Goal: Transaction & Acquisition: Purchase product/service

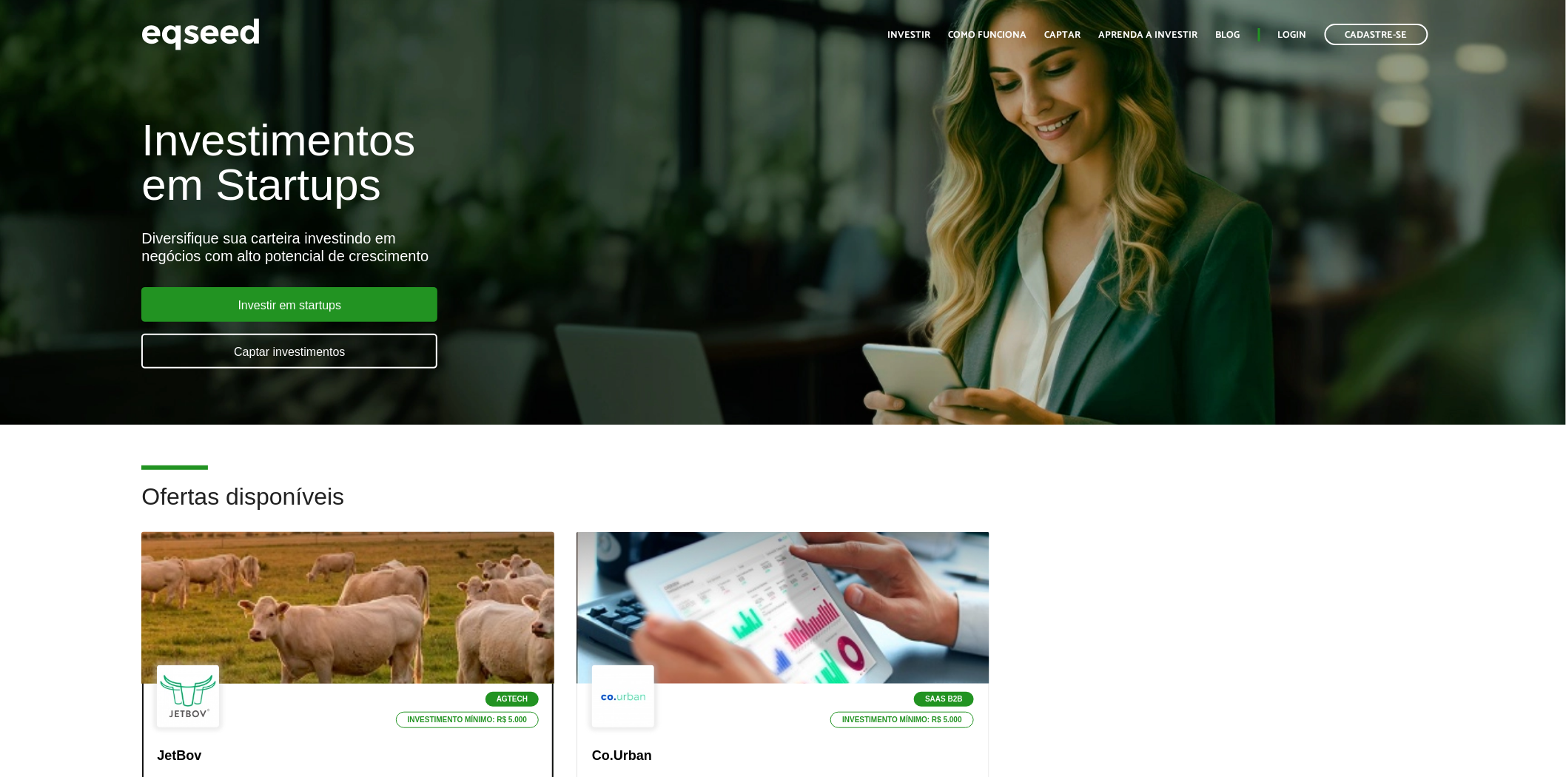
click at [351, 581] on div at bounding box center [348, 608] width 495 height 182
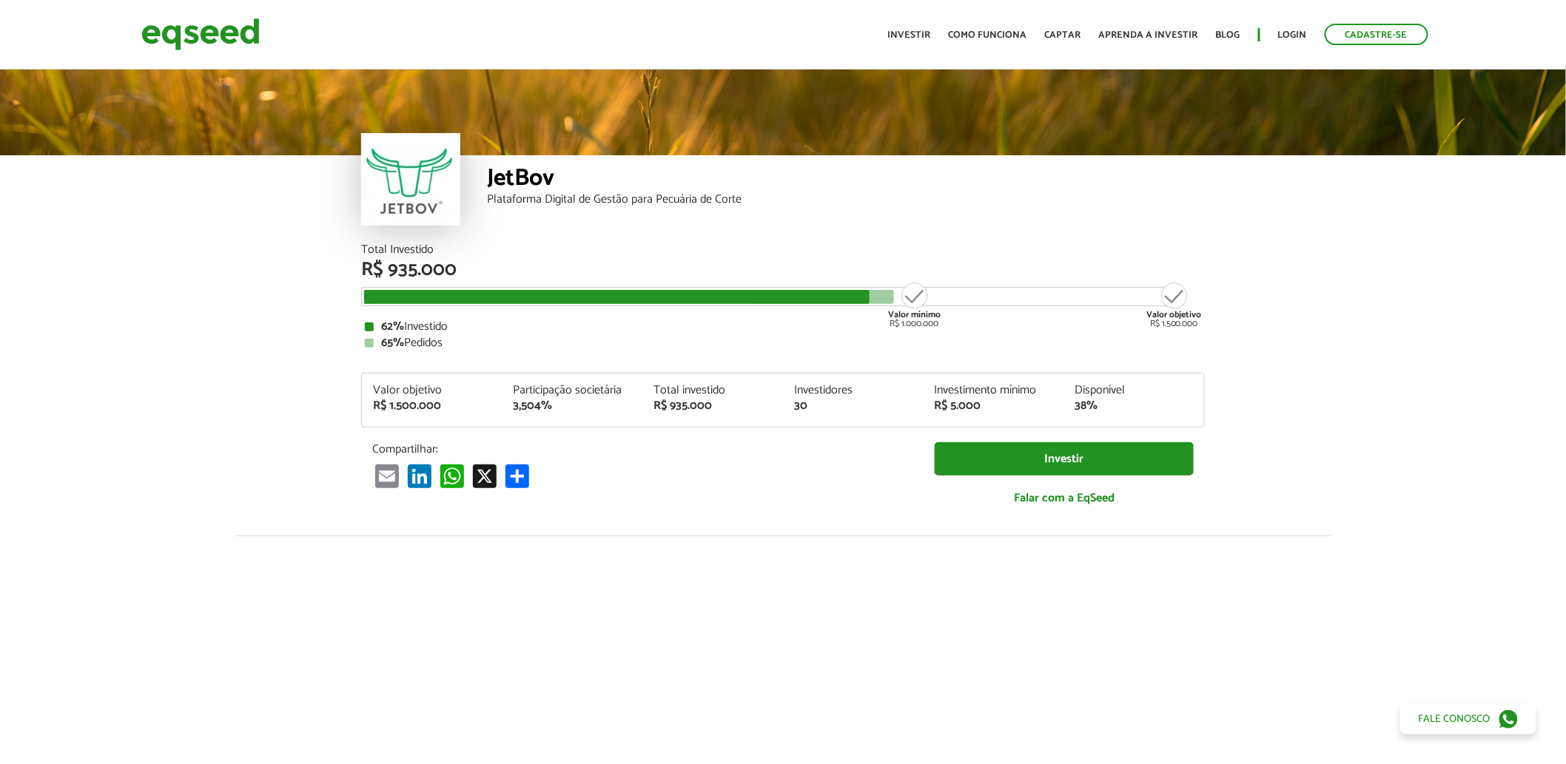
scroll to position [1863, 0]
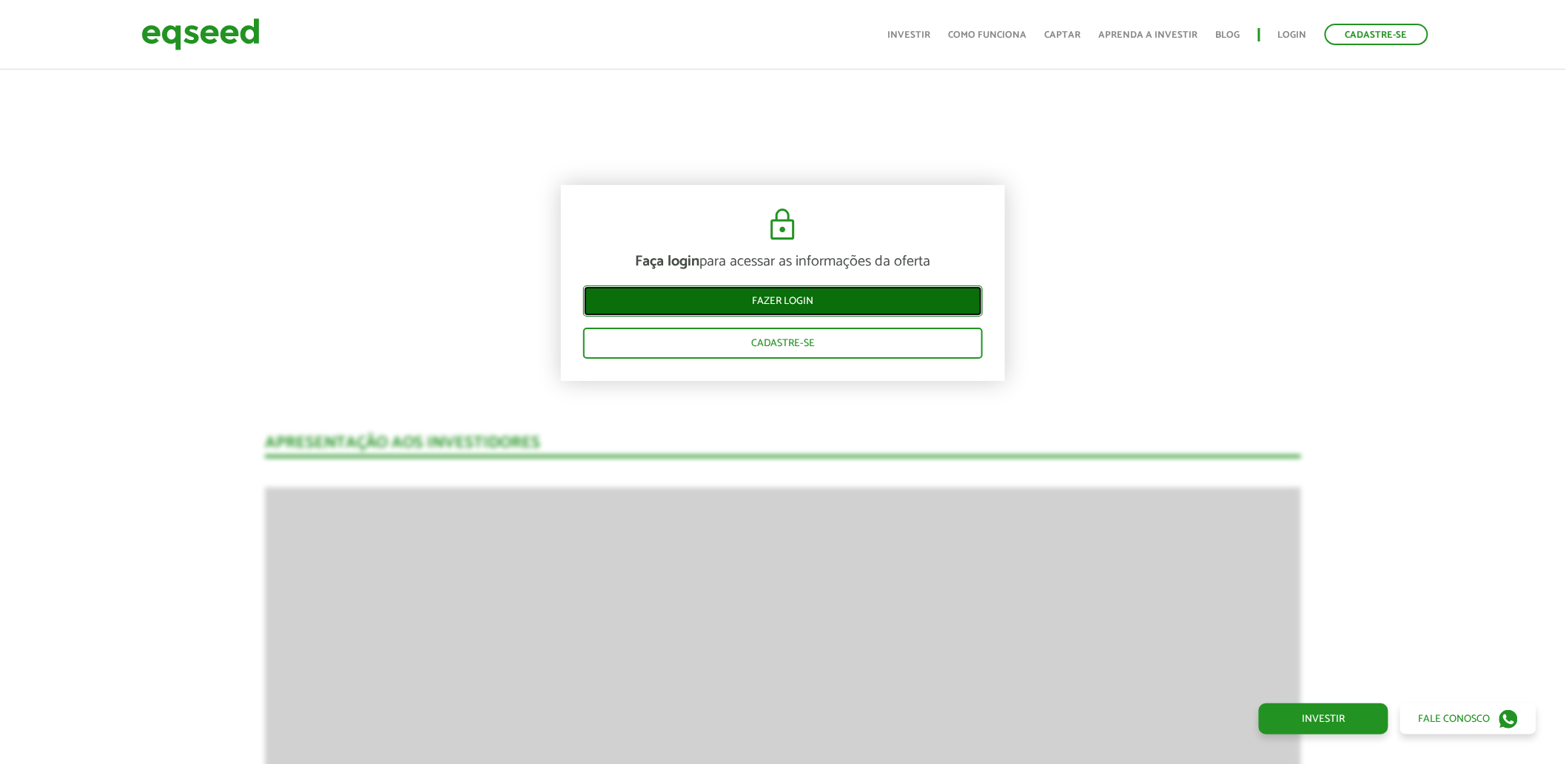
click at [762, 300] on link "Fazer login" at bounding box center [783, 301] width 400 height 31
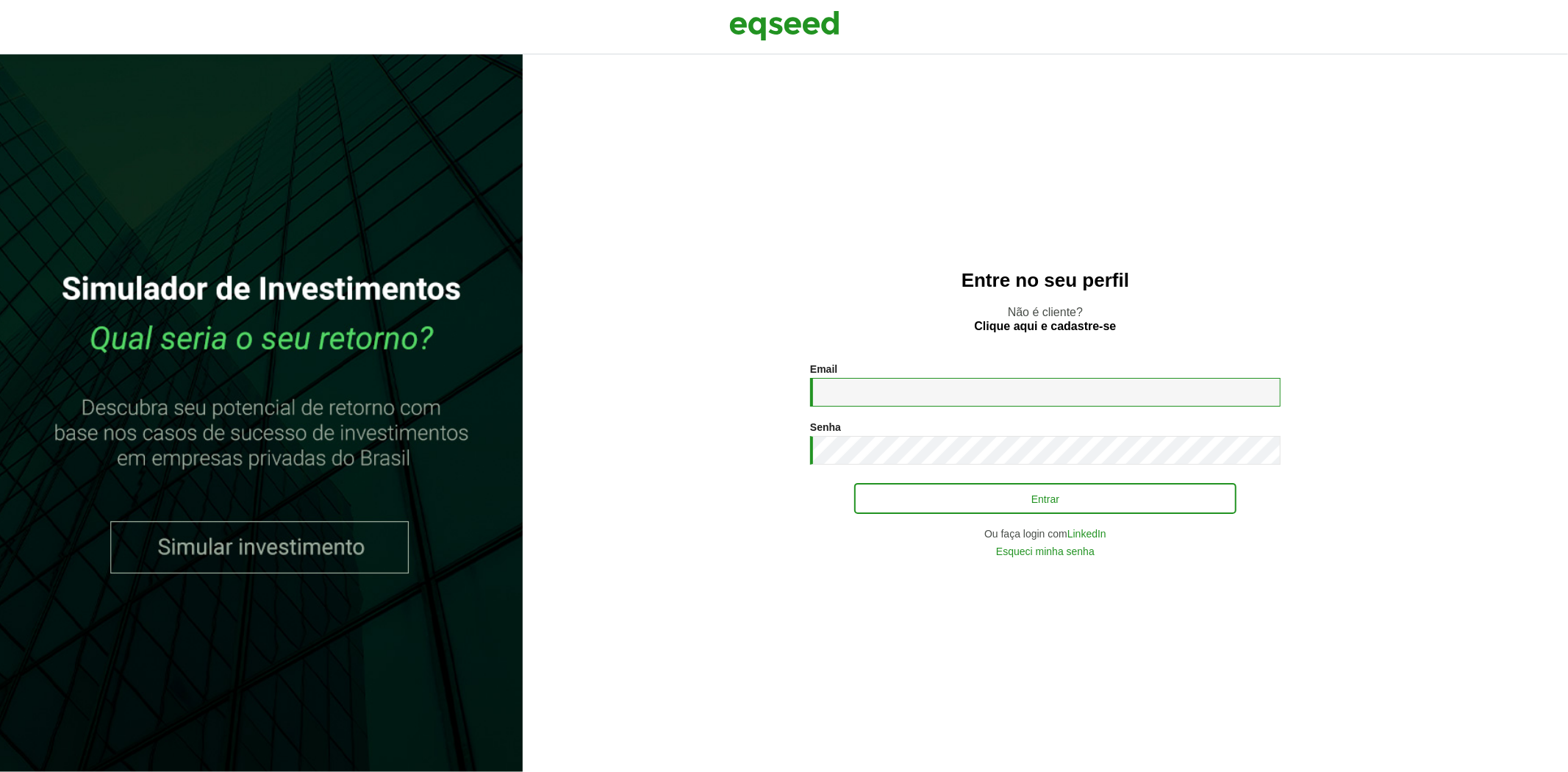
type input "**********"
click at [939, 503] on button "Entrar" at bounding box center [1045, 499] width 382 height 28
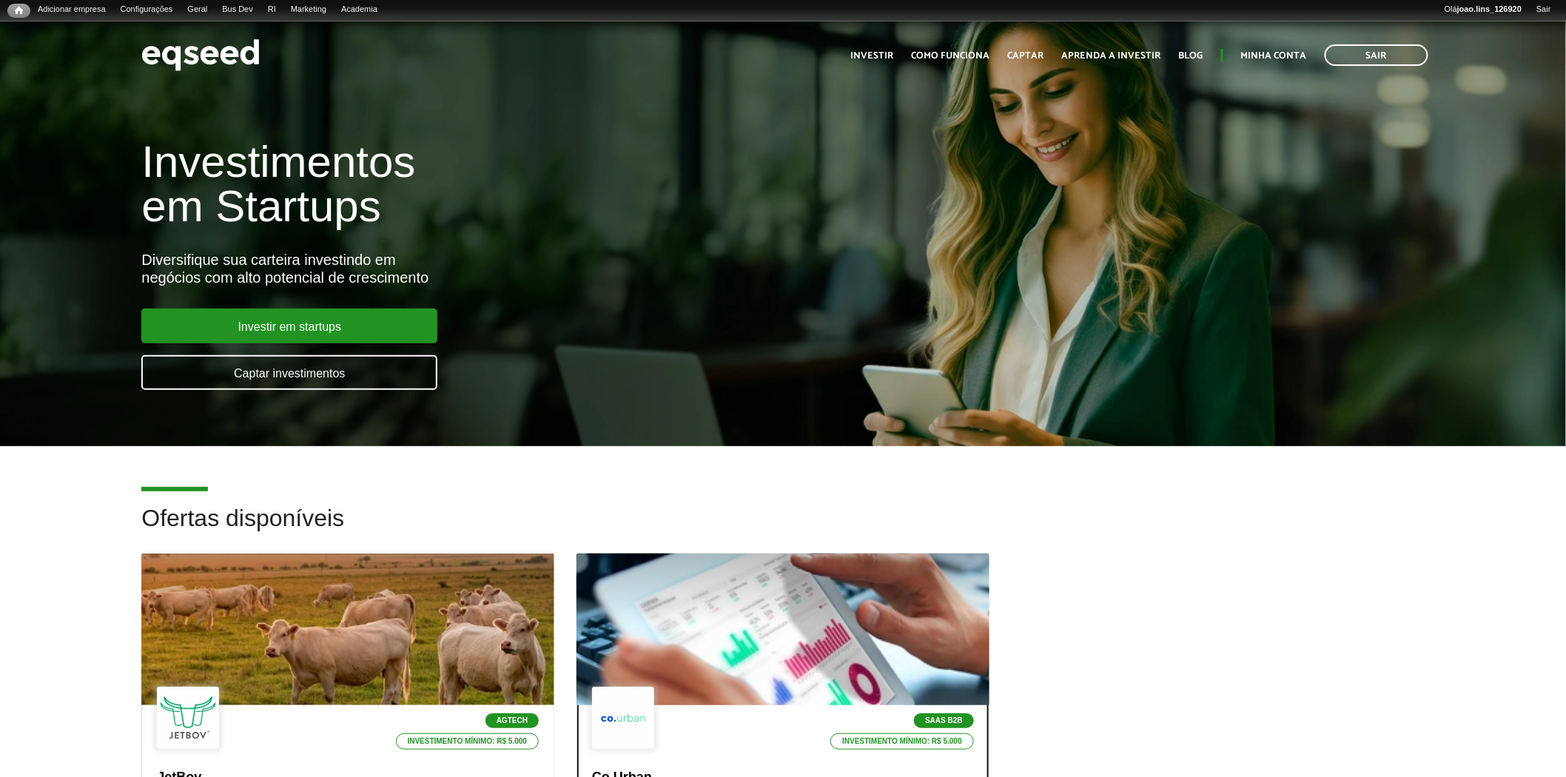
drag, startPoint x: 691, startPoint y: 577, endPoint x: 682, endPoint y: 560, distance: 19.2
click at [690, 577] on div at bounding box center [782, 630] width 495 height 182
